Goal: Check status: Check status

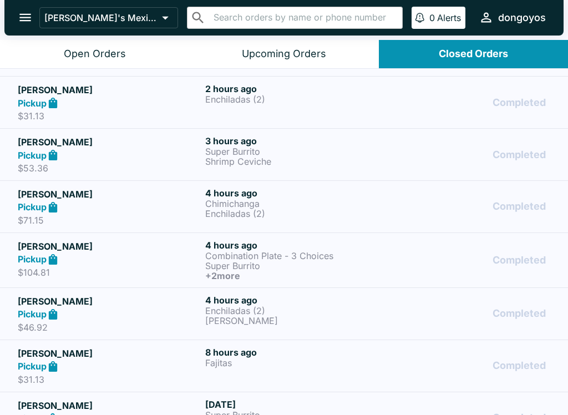
scroll to position [47, 0]
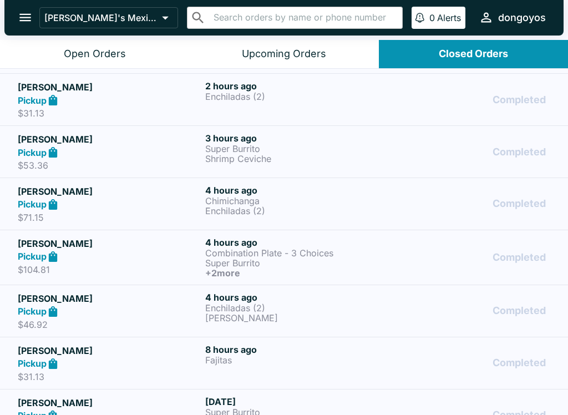
click at [263, 299] on h6 "4 hours ago" at bounding box center [296, 297] width 183 height 11
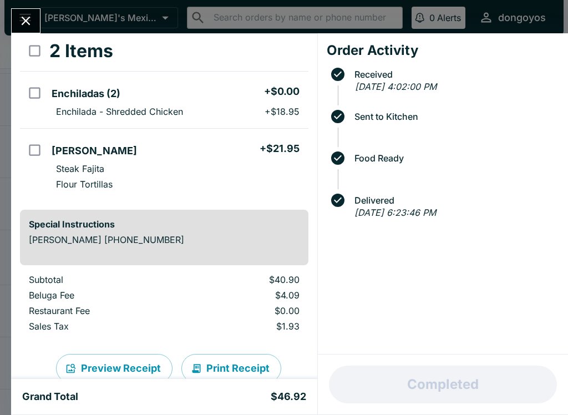
scroll to position [63, 0]
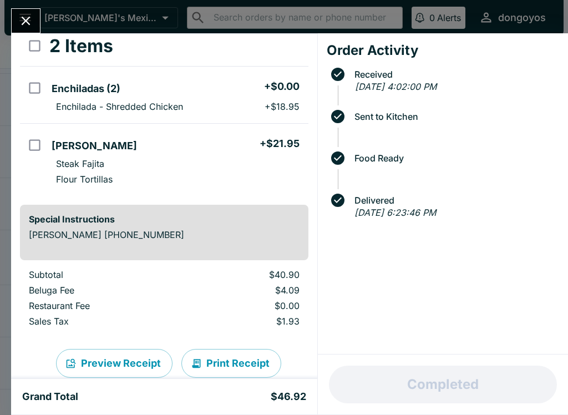
click at [29, 18] on icon "Close" at bounding box center [26, 21] width 9 height 9
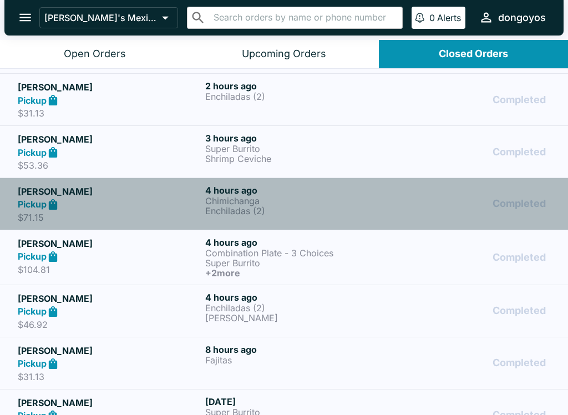
click at [284, 197] on p "Chimichanga" at bounding box center [296, 201] width 183 height 10
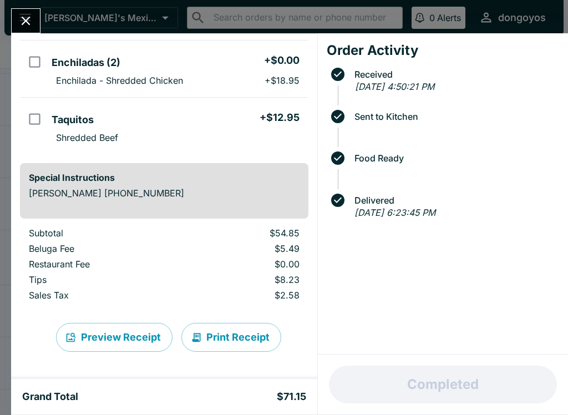
scroll to position [146, 0]
click at [22, 10] on button "Close" at bounding box center [26, 21] width 28 height 24
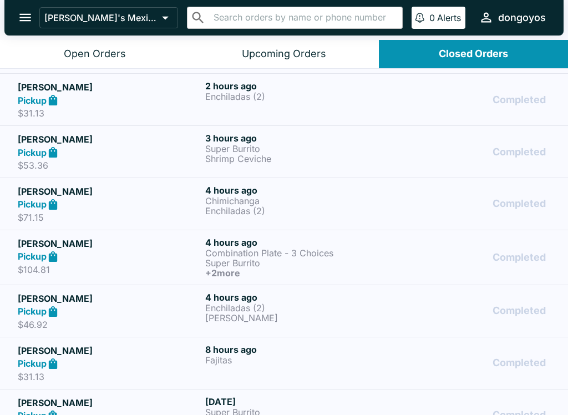
click at [273, 152] on p "Super Burrito" at bounding box center [296, 149] width 183 height 10
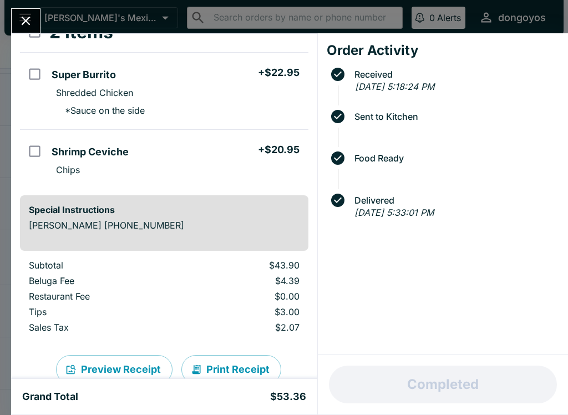
scroll to position [84, 0]
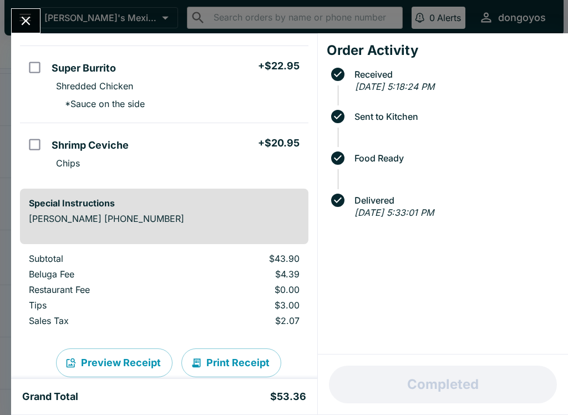
click at [27, 16] on icon "Close" at bounding box center [25, 20] width 15 height 15
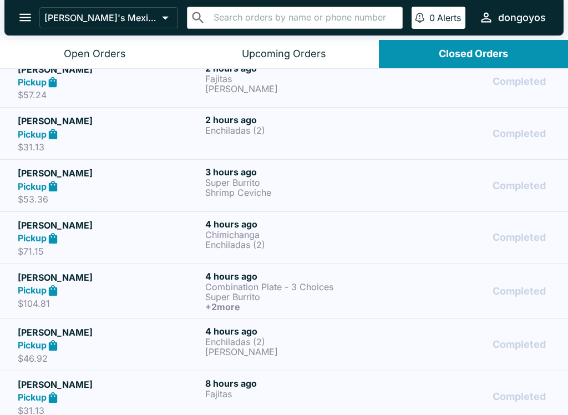
scroll to position [6, 0]
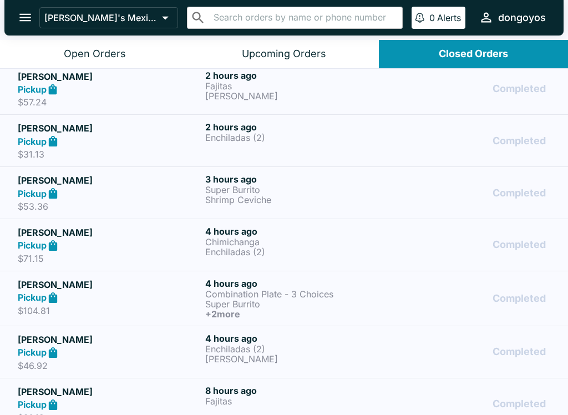
click at [274, 134] on p "Enchiladas (2)" at bounding box center [296, 138] width 183 height 10
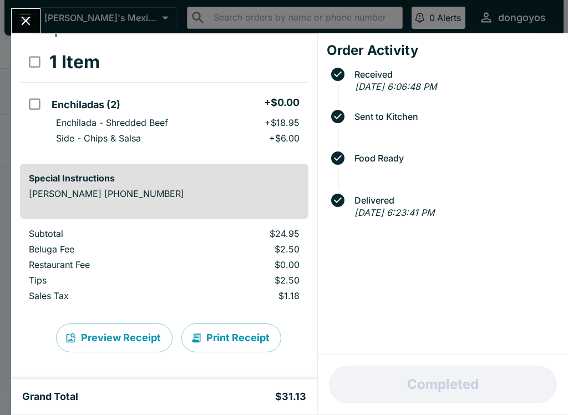
scroll to position [48, 0]
click at [27, 19] on icon "Close" at bounding box center [25, 20] width 15 height 15
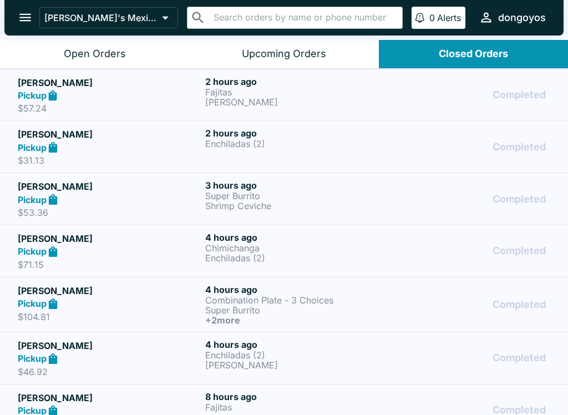
scroll to position [-3, 0]
click at [263, 82] on h6 "2 hours ago" at bounding box center [296, 81] width 183 height 11
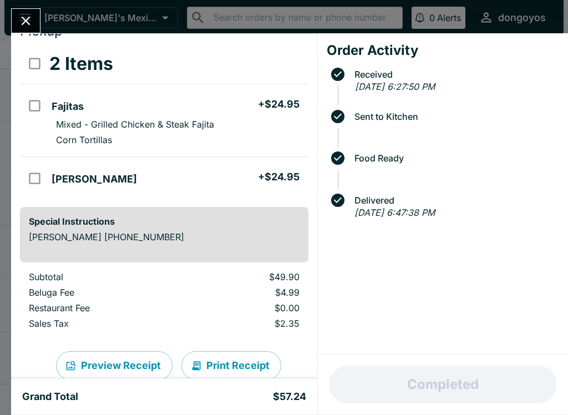
scroll to position [46, 0]
click at [26, 17] on icon "Close" at bounding box center [25, 20] width 15 height 15
